Goal: Transaction & Acquisition: Register for event/course

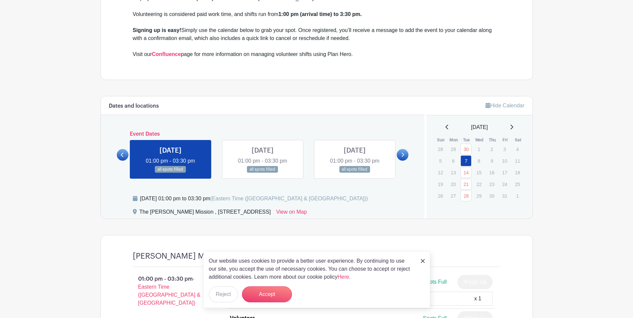
scroll to position [334, 0]
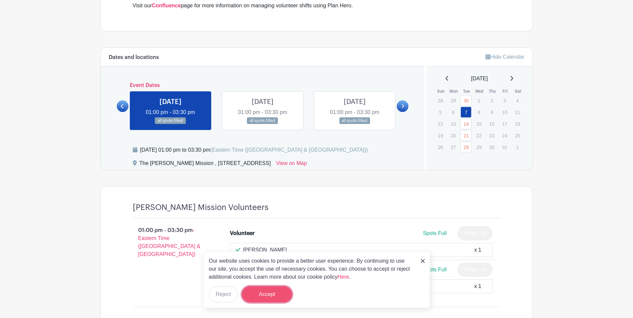
click at [267, 299] on button "Accept" at bounding box center [267, 295] width 50 height 16
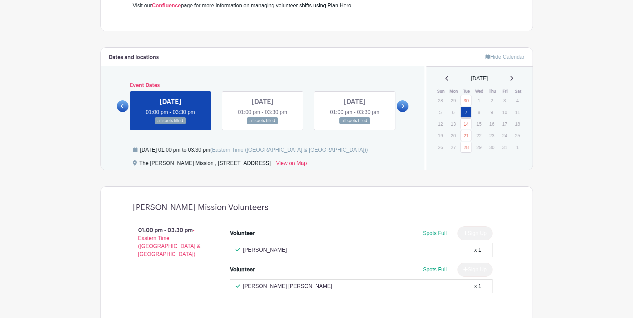
click at [464, 232] on div "Sign Up" at bounding box center [472, 234] width 40 height 14
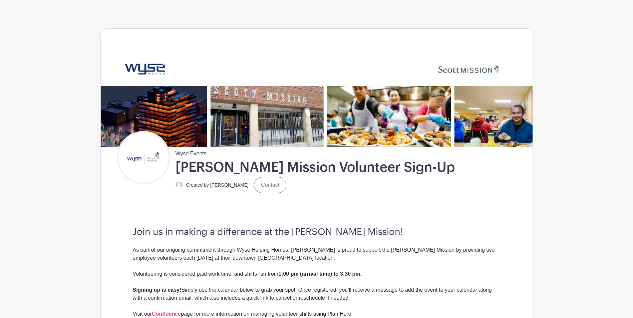
scroll to position [0, 0]
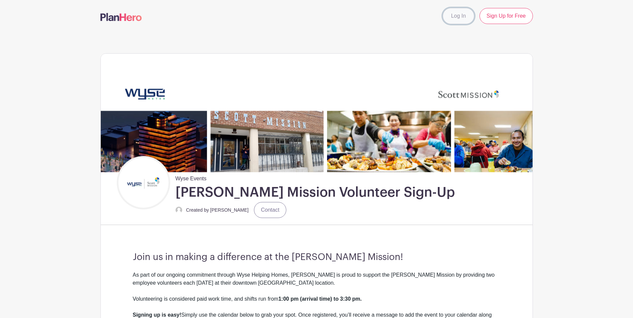
click at [455, 18] on link "Log In" at bounding box center [458, 16] width 31 height 16
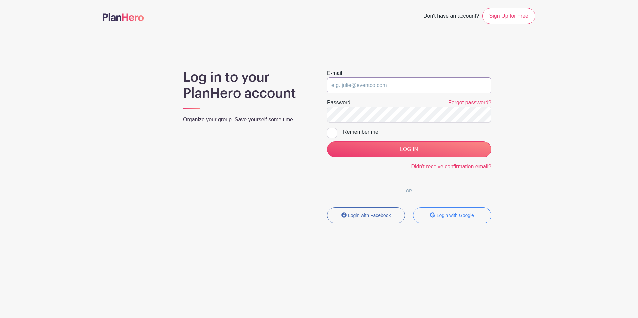
click at [371, 83] on input "email" at bounding box center [409, 85] width 164 height 16
type input "jshi@wysemeter.com"
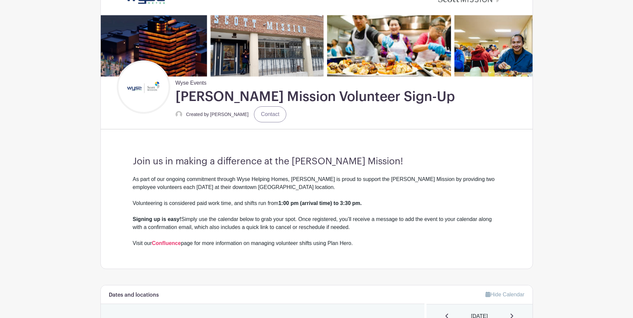
scroll to position [100, 0]
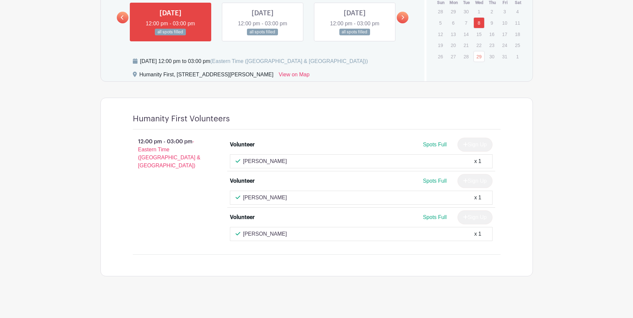
scroll to position [464, 0]
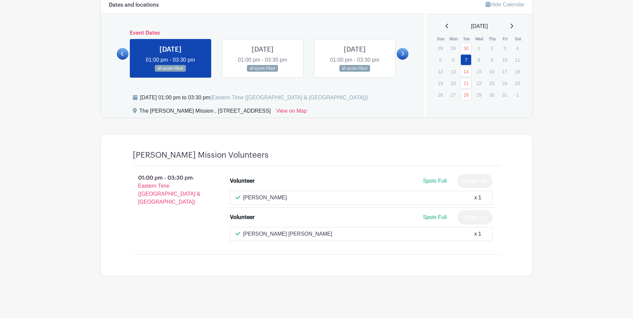
scroll to position [386, 0]
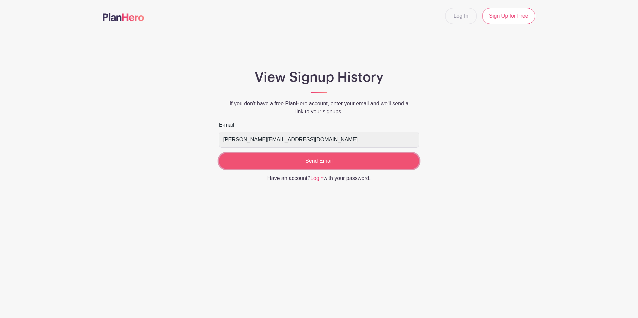
click at [305, 163] on input "Send Email" at bounding box center [319, 161] width 200 height 16
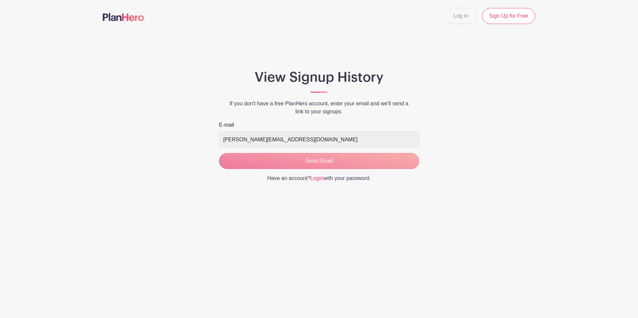
click at [336, 159] on form "E-mail Jshi@wysemeter.com Send Email" at bounding box center [319, 145] width 200 height 48
click at [330, 163] on form "E-mail Jshi@wysemeter.com Send Email" at bounding box center [319, 145] width 200 height 48
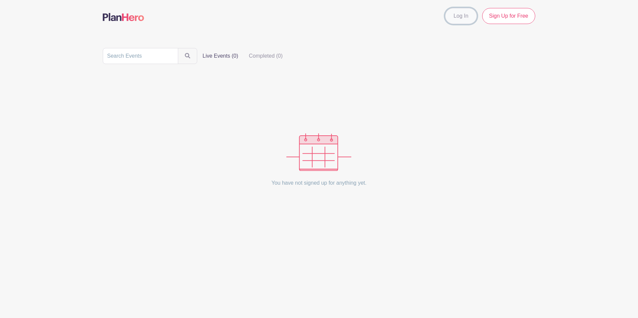
click at [467, 20] on link "Log In" at bounding box center [460, 16] width 31 height 16
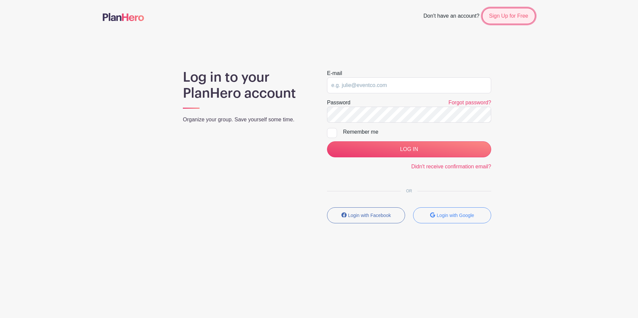
click at [499, 18] on link "Sign Up for Free" at bounding box center [508, 16] width 53 height 16
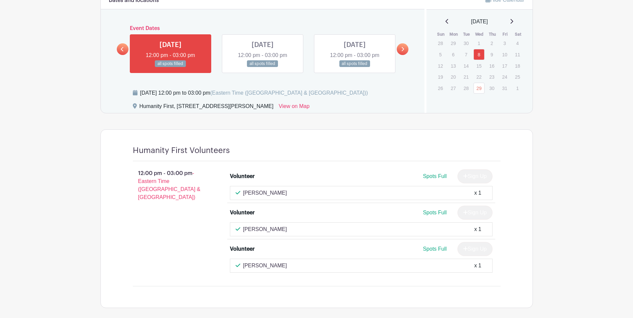
scroll to position [397, 0]
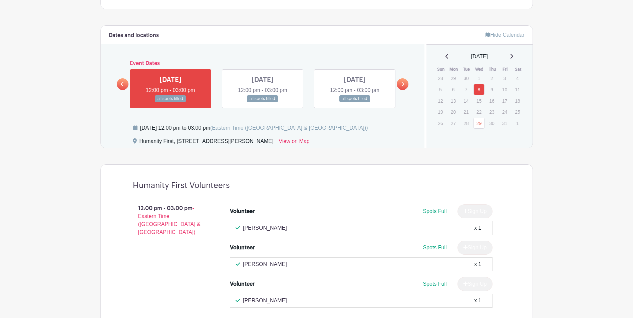
click at [263, 102] on link at bounding box center [263, 102] width 0 height 0
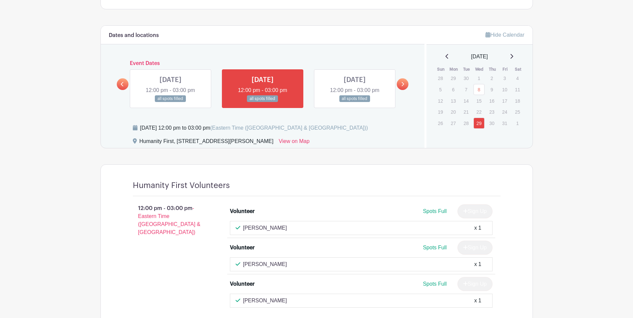
click at [212, 83] on div "[DATE] 12:00 pm - 03:00 pm all spots filled" at bounding box center [171, 88] width 92 height 39
click at [171, 102] on link at bounding box center [171, 102] width 0 height 0
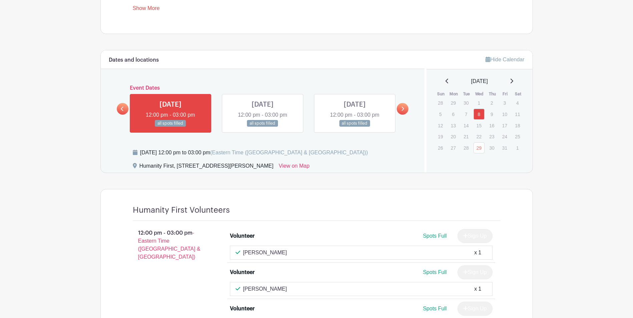
scroll to position [431, 0]
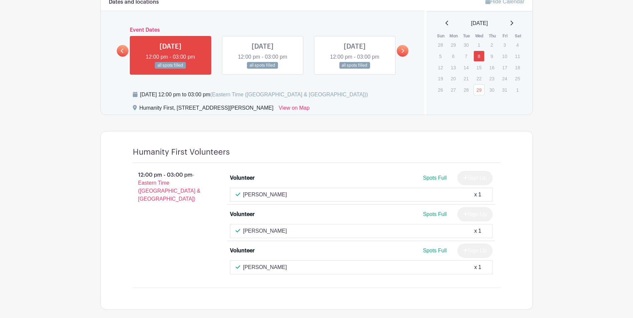
click at [263, 69] on link at bounding box center [263, 69] width 0 height 0
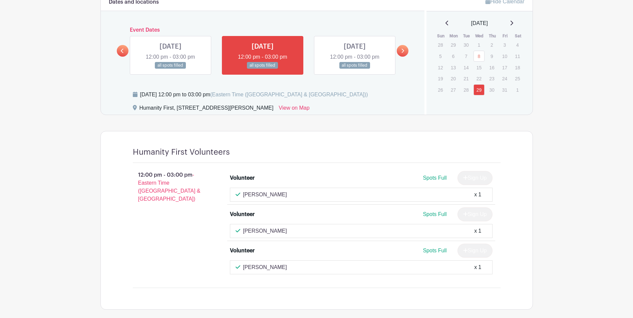
click at [355, 69] on link at bounding box center [355, 69] width 0 height 0
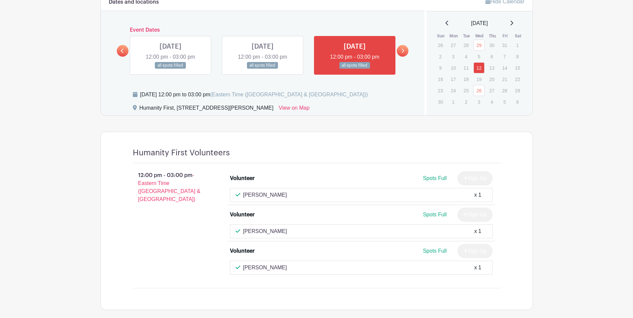
click at [404, 52] on icon at bounding box center [402, 50] width 3 height 5
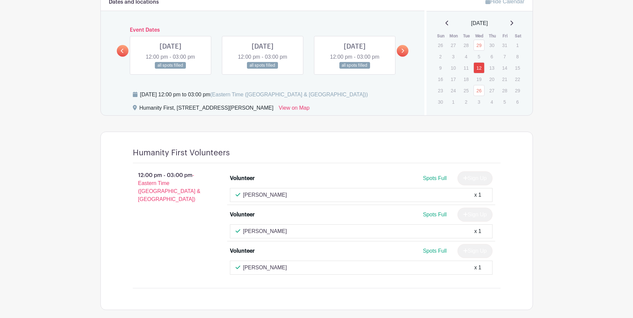
click at [171, 69] on link at bounding box center [171, 69] width 0 height 0
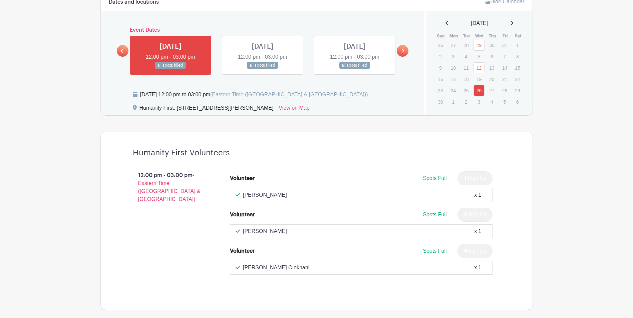
click at [263, 69] on link at bounding box center [263, 69] width 0 height 0
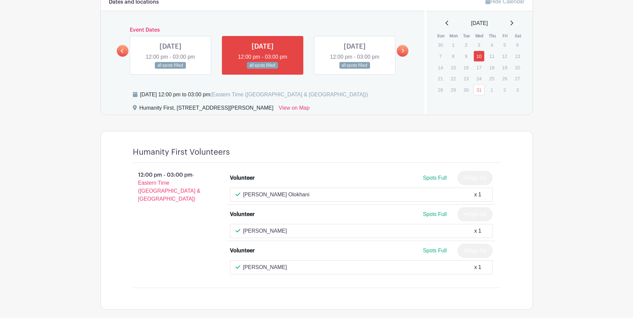
click at [171, 69] on link at bounding box center [171, 69] width 0 height 0
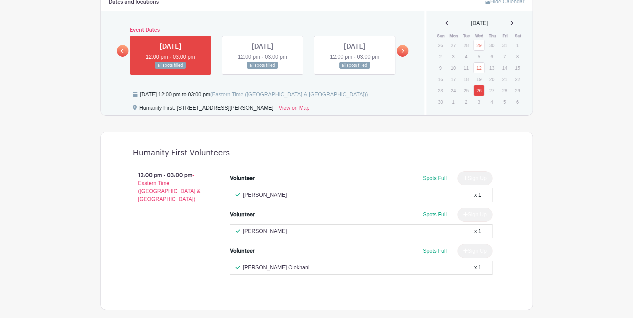
click at [266, 192] on p "[PERSON_NAME]" at bounding box center [265, 195] width 44 height 8
click at [264, 194] on p "[PERSON_NAME]" at bounding box center [265, 195] width 44 height 8
click at [434, 179] on span "Spots Full" at bounding box center [435, 179] width 24 height 6
drag, startPoint x: 434, startPoint y: 179, endPoint x: 422, endPoint y: 194, distance: 19.8
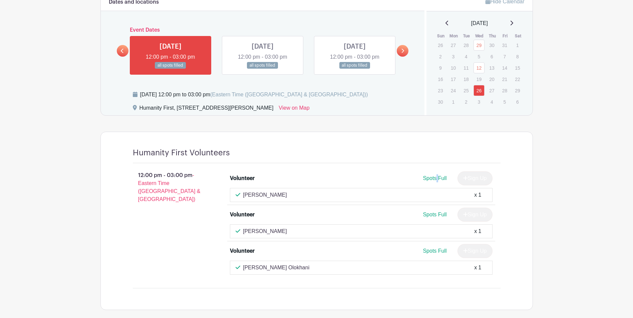
click at [434, 180] on span "Spots Full" at bounding box center [435, 179] width 24 height 6
click at [422, 195] on div "[PERSON_NAME] x 1" at bounding box center [361, 195] width 251 height 8
drag, startPoint x: 422, startPoint y: 195, endPoint x: 417, endPoint y: 196, distance: 5.1
click at [417, 196] on div "[PERSON_NAME] x 1" at bounding box center [361, 195] width 251 height 8
click at [493, 196] on li "Volunteer Spots Full Sign Up [PERSON_NAME] x 1" at bounding box center [361, 187] width 268 height 36
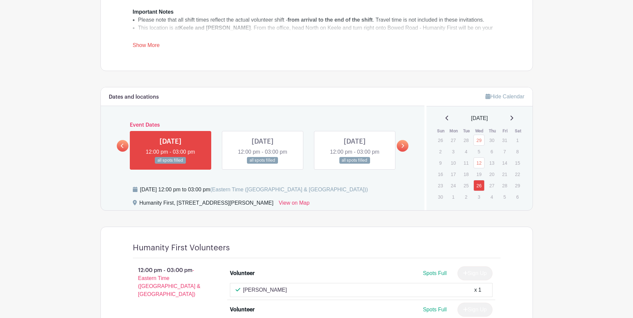
scroll to position [397, 0]
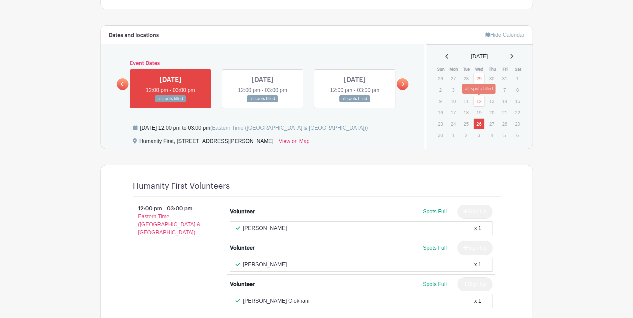
click at [482, 102] on link "12" at bounding box center [479, 101] width 11 height 11
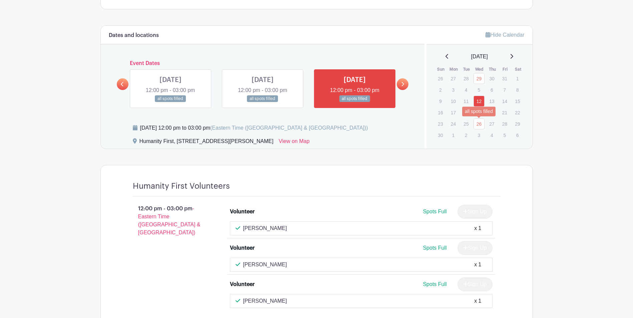
click at [481, 127] on link "26" at bounding box center [479, 123] width 11 height 11
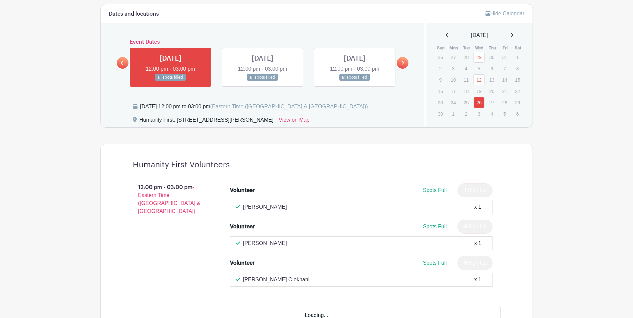
scroll to position [431, 0]
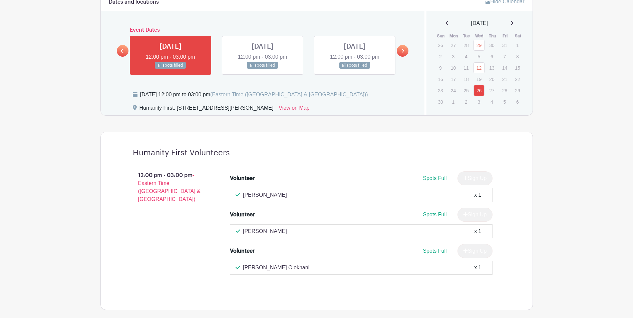
click at [450, 18] on div "Hide Calendar [DATE] Sun Mon Tue Wed Thu Fri Sat 26 27 28 29 30 31 1 2 3 4 5 6 …" at bounding box center [479, 53] width 108 height 123
click at [448, 19] on div "[DATE]" at bounding box center [480, 23] width 90 height 8
click at [446, 21] on div "[DATE]" at bounding box center [480, 23] width 90 height 8
click at [446, 23] on icon at bounding box center [447, 22] width 3 height 5
click at [446, 24] on icon at bounding box center [447, 23] width 3 height 5
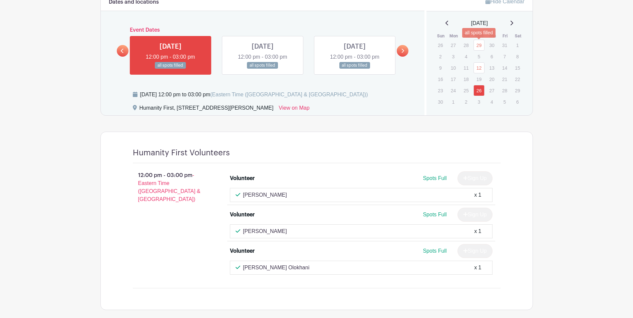
click at [477, 46] on link "29" at bounding box center [479, 45] width 11 height 11
click at [478, 54] on link "8" at bounding box center [479, 56] width 11 height 11
click at [481, 53] on link "10" at bounding box center [479, 56] width 11 height 11
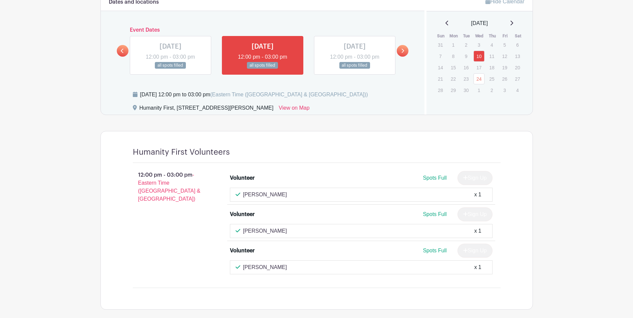
click at [513, 22] on icon at bounding box center [511, 22] width 3 height 5
click at [517, 22] on div "[DATE]" at bounding box center [480, 23] width 90 height 8
click at [513, 23] on icon at bounding box center [511, 22] width 3 height 5
click at [483, 46] on link "29" at bounding box center [479, 45] width 11 height 11
click at [481, 65] on link "12" at bounding box center [479, 67] width 11 height 11
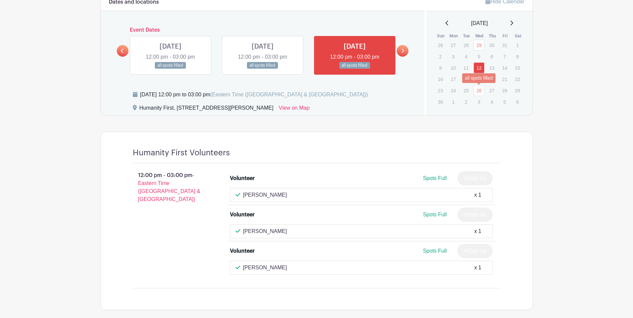
click at [479, 90] on link "26" at bounding box center [479, 90] width 11 height 11
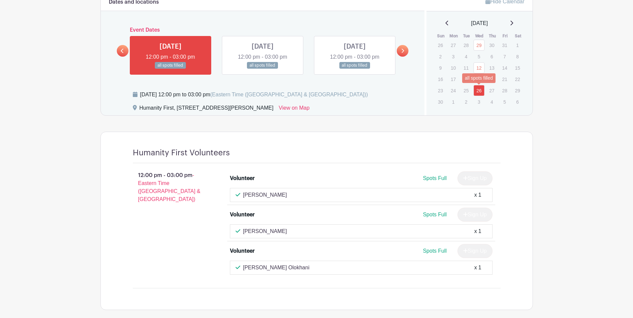
scroll to position [397, 0]
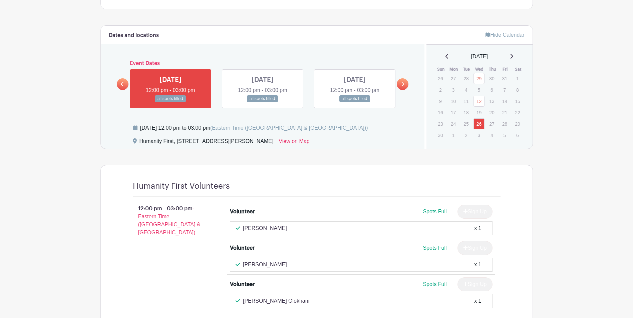
click at [513, 54] on icon at bounding box center [511, 56] width 3 height 5
click at [481, 88] on link "10" at bounding box center [479, 89] width 11 height 11
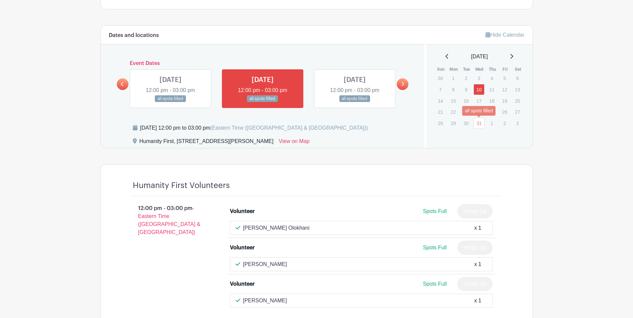
click at [480, 124] on link "31" at bounding box center [479, 123] width 11 height 11
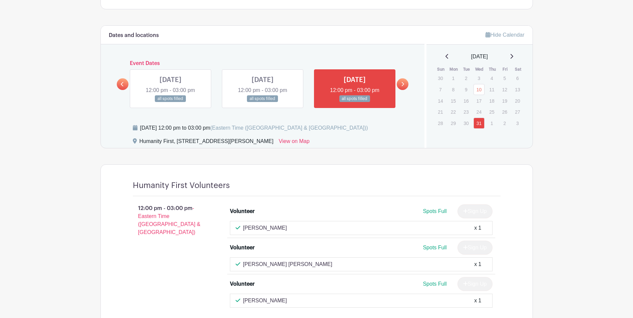
click at [513, 54] on icon at bounding box center [511, 56] width 3 height 5
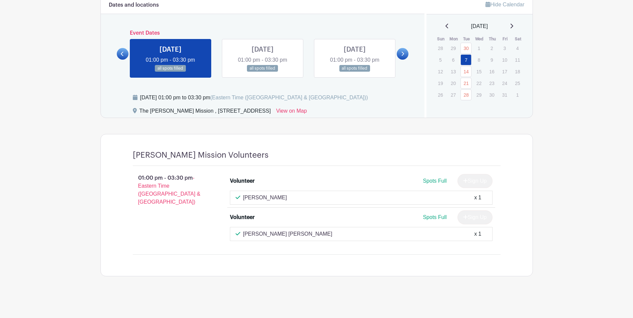
scroll to position [386, 0]
click at [263, 72] on link at bounding box center [263, 72] width 0 height 0
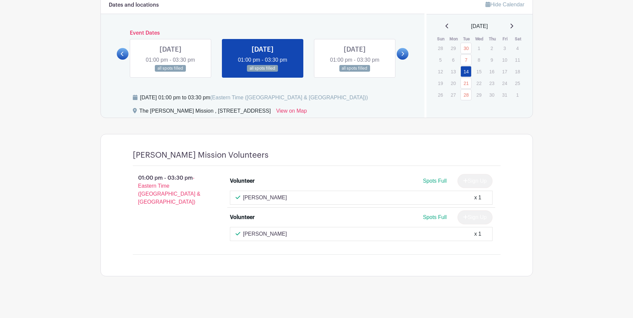
click at [355, 72] on link at bounding box center [355, 72] width 0 height 0
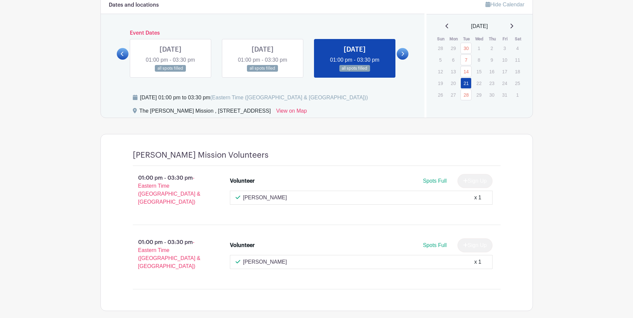
click at [403, 54] on icon at bounding box center [402, 53] width 3 height 5
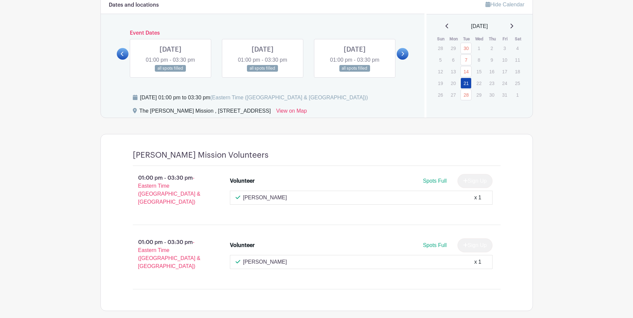
click at [171, 72] on link at bounding box center [171, 72] width 0 height 0
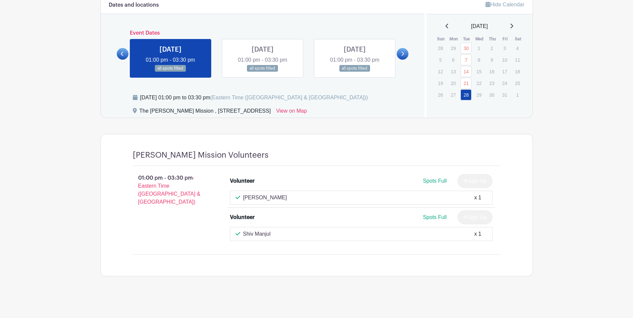
click at [113, 50] on div "Dates and locations Event Dates TUE Aug 26, 2025 01:00 pm - 03:30 pm all spots …" at bounding box center [263, 56] width 324 height 122
click at [122, 52] on icon at bounding box center [122, 53] width 3 height 5
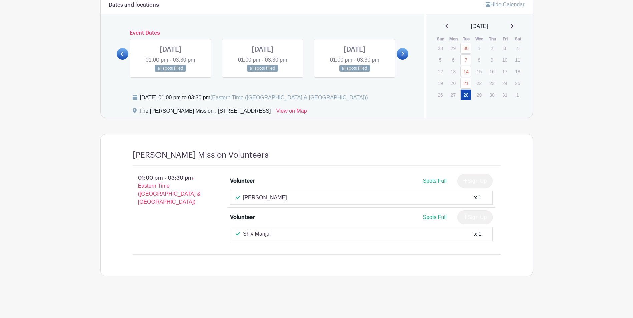
click at [355, 72] on link at bounding box center [355, 72] width 0 height 0
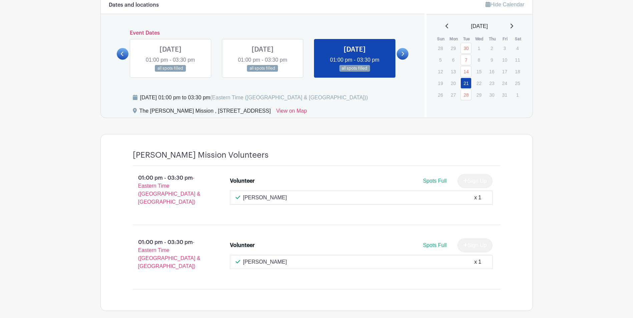
click at [263, 72] on link at bounding box center [263, 72] width 0 height 0
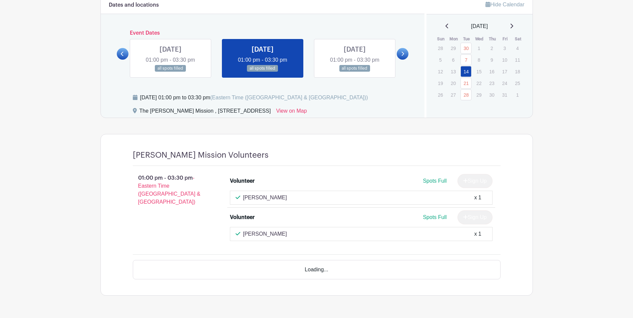
click at [171, 72] on link at bounding box center [171, 72] width 0 height 0
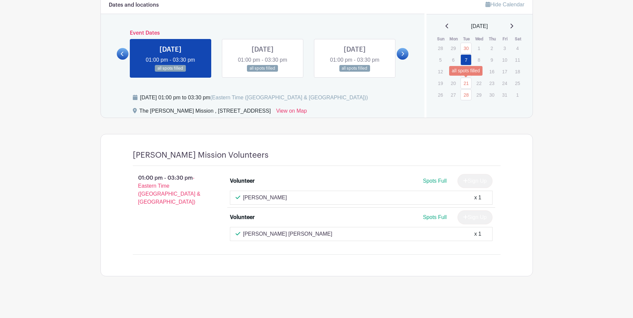
click at [468, 87] on link "21" at bounding box center [466, 83] width 11 height 11
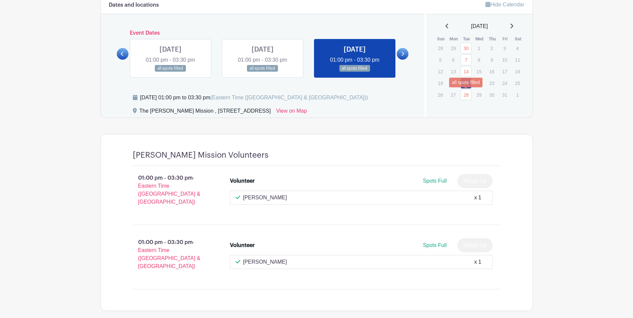
click at [466, 93] on link "28" at bounding box center [466, 94] width 11 height 11
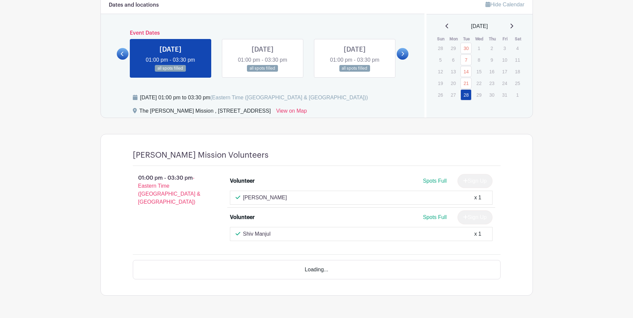
click at [513, 27] on icon at bounding box center [511, 25] width 3 height 5
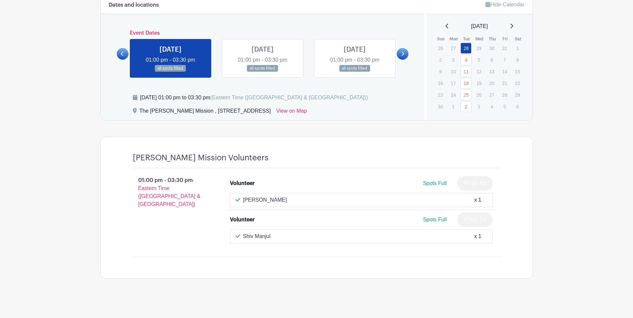
click at [446, 26] on icon at bounding box center [447, 25] width 3 height 5
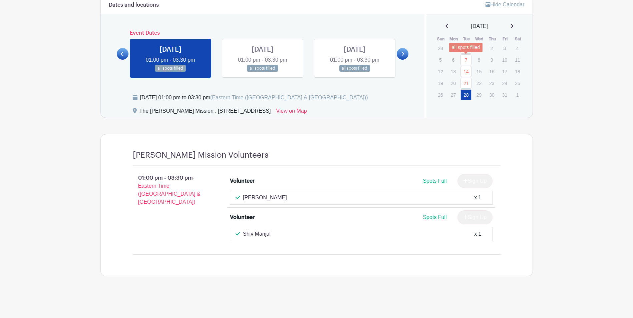
click at [465, 57] on link "7" at bounding box center [466, 59] width 11 height 11
